Goal: Download file/media

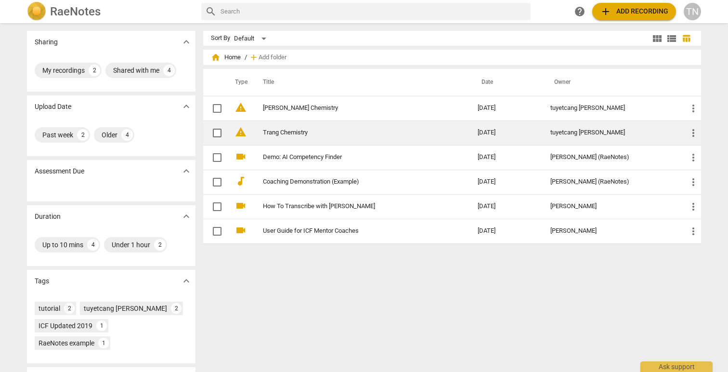
click at [308, 127] on td "Trang Chemistry" at bounding box center [360, 132] width 219 height 25
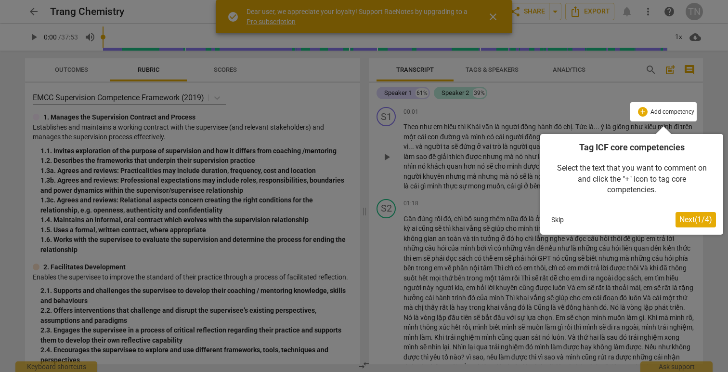
click at [564, 220] on button "Skip" at bounding box center [557, 219] width 20 height 14
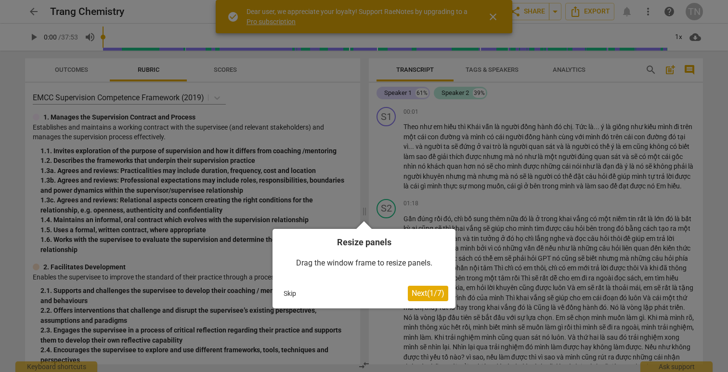
click at [292, 295] on button "Skip" at bounding box center [290, 293] width 20 height 14
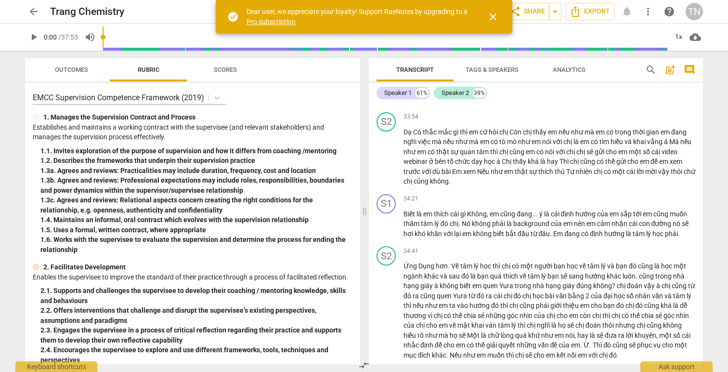
scroll to position [4592, 0]
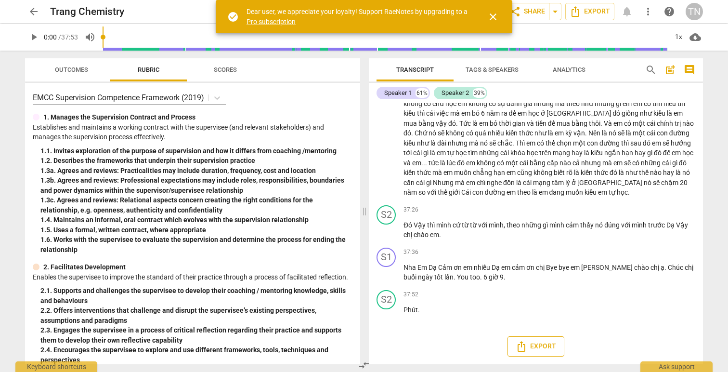
click at [542, 341] on span "Export" at bounding box center [536, 346] width 40 height 12
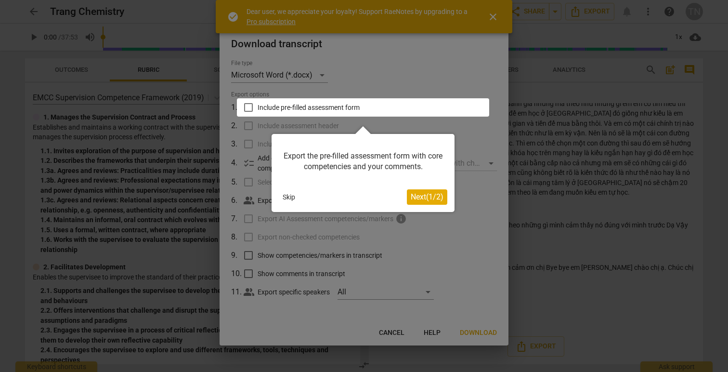
click at [289, 188] on div "Export the pre-filled assessment form with core competencies and your comments.…" at bounding box center [363, 173] width 183 height 78
click at [292, 201] on button "Skip" at bounding box center [289, 197] width 20 height 14
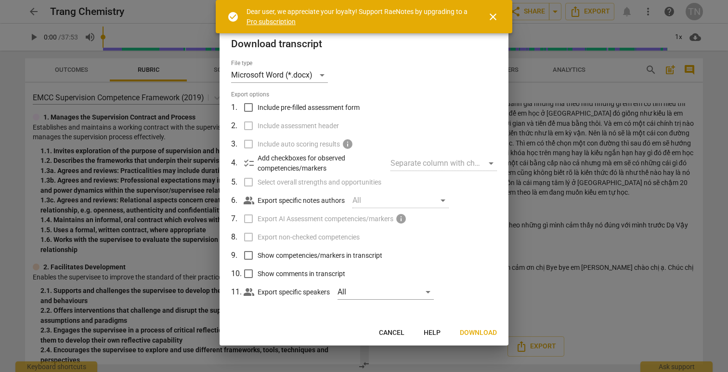
click at [477, 333] on span "Download" at bounding box center [478, 333] width 37 height 10
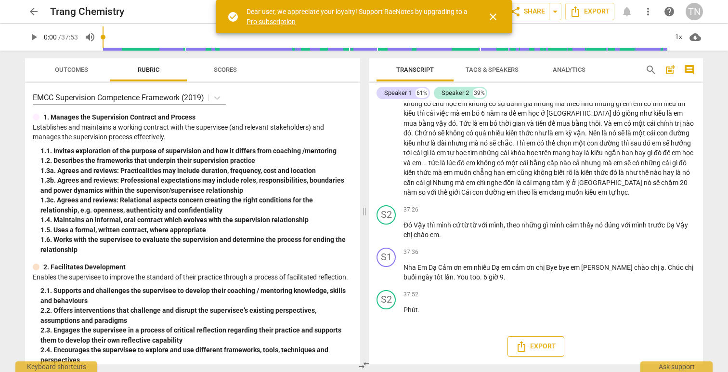
click at [533, 340] on span "Export" at bounding box center [536, 346] width 40 height 12
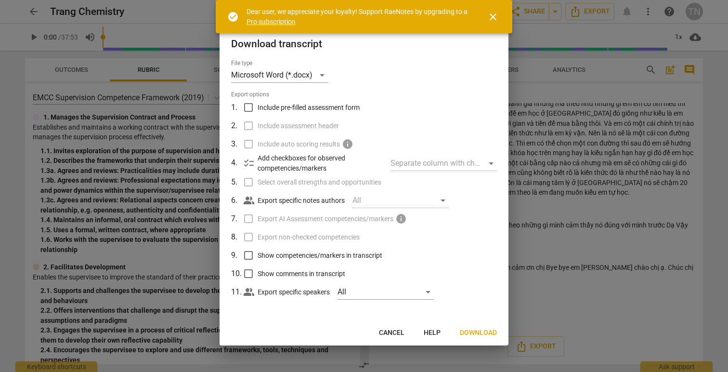
click at [433, 160] on div "Separate column with check marks" at bounding box center [443, 163] width 106 height 15
click at [394, 165] on div "Separate column with check marks" at bounding box center [443, 163] width 106 height 15
click at [283, 172] on p "Add checkboxes for observed competencies/markers" at bounding box center [320, 163] width 125 height 20
click at [253, 163] on span "checklist" at bounding box center [249, 163] width 12 height 12
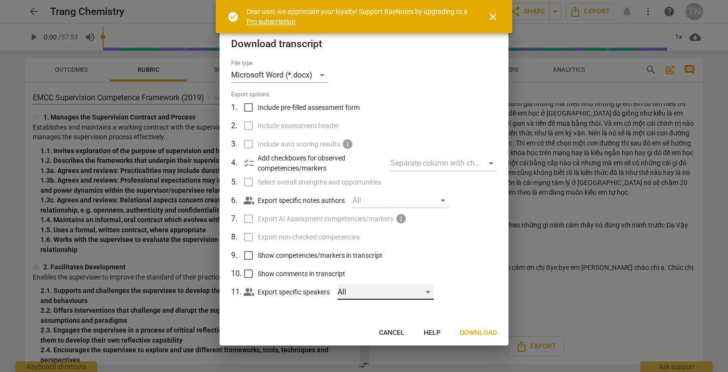
click at [361, 298] on div "All" at bounding box center [385, 291] width 96 height 15
click at [480, 284] on div at bounding box center [364, 186] width 728 height 372
click at [358, 202] on div "All" at bounding box center [400, 200] width 96 height 15
click at [371, 199] on div "All" at bounding box center [400, 200] width 96 height 15
click at [351, 201] on div "people_alt Export specific notes authors All" at bounding box center [370, 200] width 253 height 18
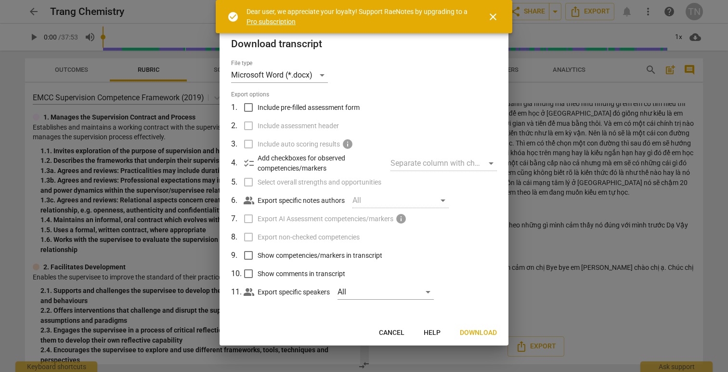
click at [351, 201] on div "people_alt Export specific notes authors All" at bounding box center [370, 200] width 253 height 18
click at [281, 200] on p "Export specific notes authors" at bounding box center [301, 200] width 87 height 10
click at [263, 180] on span "Select overall strengths and opportunities" at bounding box center [320, 182] width 124 height 10
click at [249, 113] on input "Include pre-filled assessment form" at bounding box center [248, 107] width 18 height 18
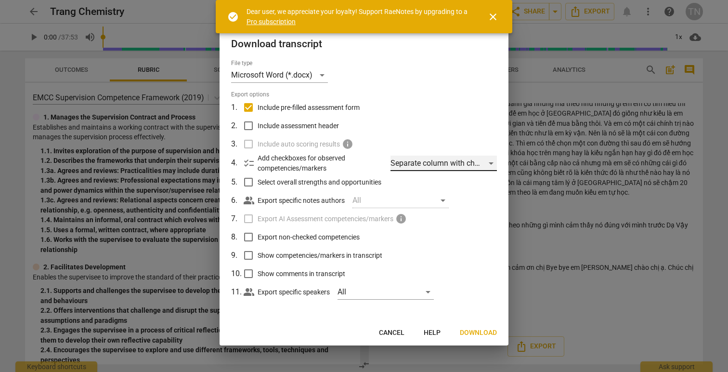
click at [444, 164] on div "Separate column with check marks" at bounding box center [443, 163] width 106 height 15
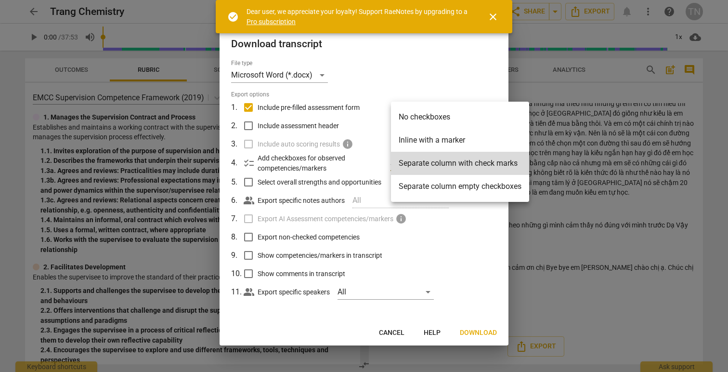
click at [298, 106] on div at bounding box center [364, 186] width 728 height 372
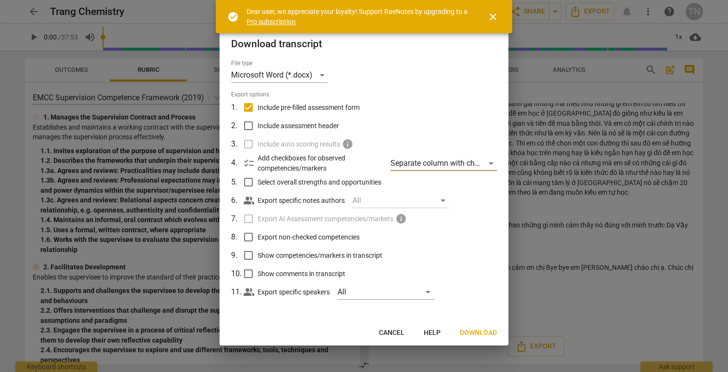
click at [249, 106] on input "Include pre-filled assessment form" at bounding box center [248, 107] width 18 height 18
checkbox input "false"
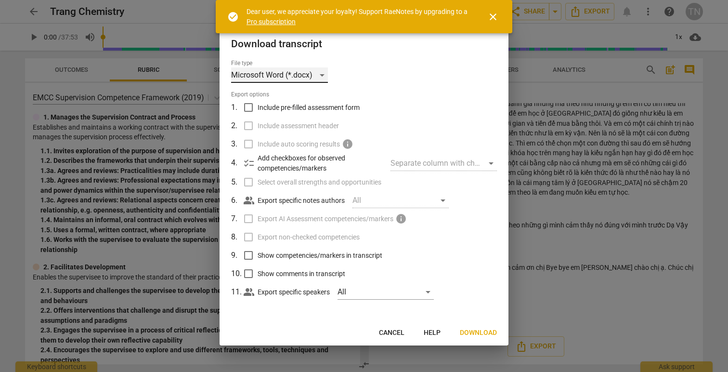
click at [298, 77] on div "Microsoft Word (*.docx)" at bounding box center [279, 74] width 97 height 15
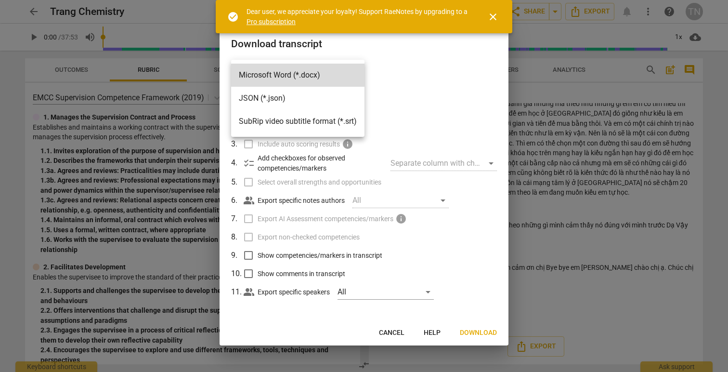
click at [492, 18] on span "close" at bounding box center [493, 17] width 12 height 12
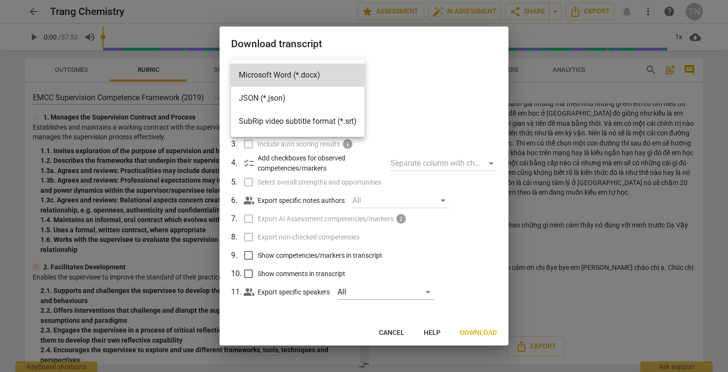
click at [176, 38] on div at bounding box center [364, 186] width 728 height 372
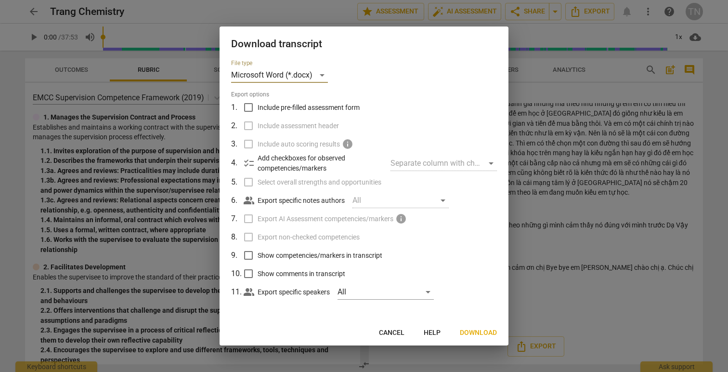
click at [26, 7] on div at bounding box center [364, 186] width 728 height 372
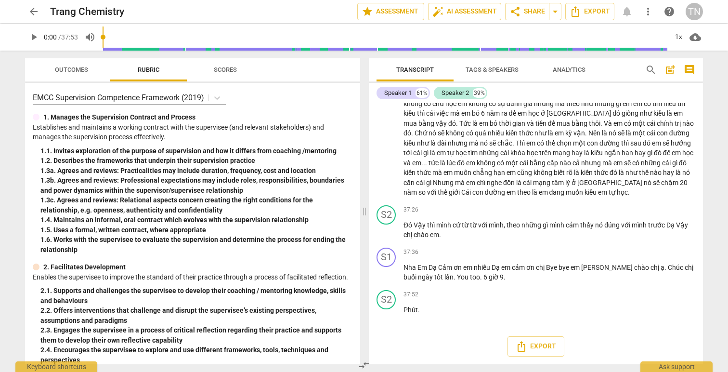
click at [26, 7] on div at bounding box center [364, 186] width 728 height 372
click at [36, 10] on span "arrow_back" at bounding box center [34, 12] width 12 height 12
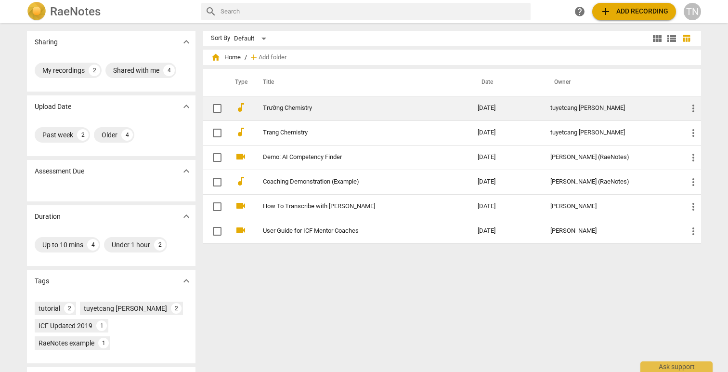
click at [320, 114] on td "Trường Chemistry" at bounding box center [360, 108] width 219 height 25
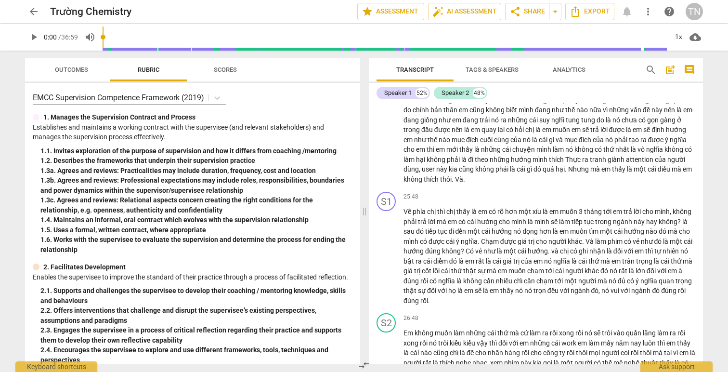
scroll to position [3653, 0]
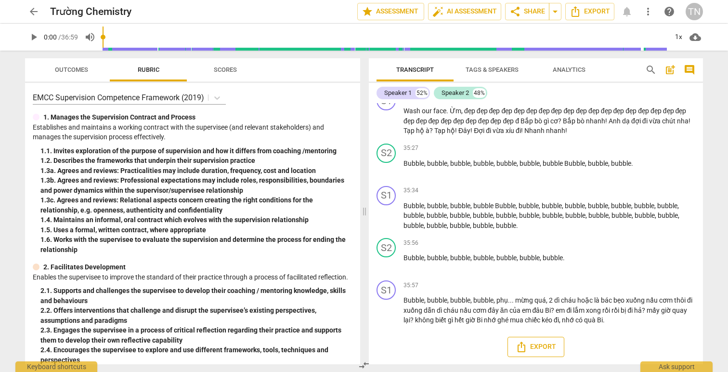
click at [531, 347] on span "Export" at bounding box center [536, 347] width 40 height 12
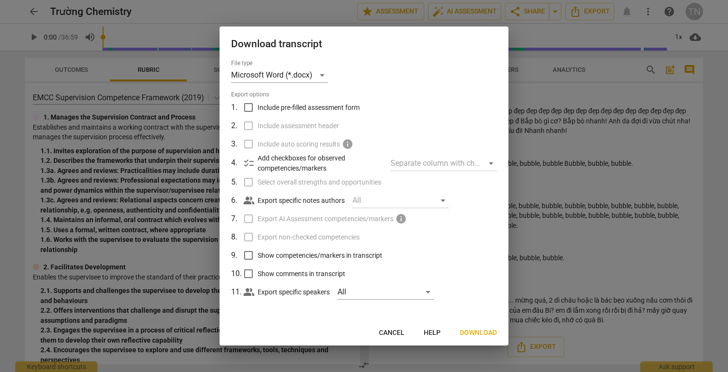
click at [477, 341] on button "Download" at bounding box center [478, 332] width 52 height 17
